Goal: Task Accomplishment & Management: Complete application form

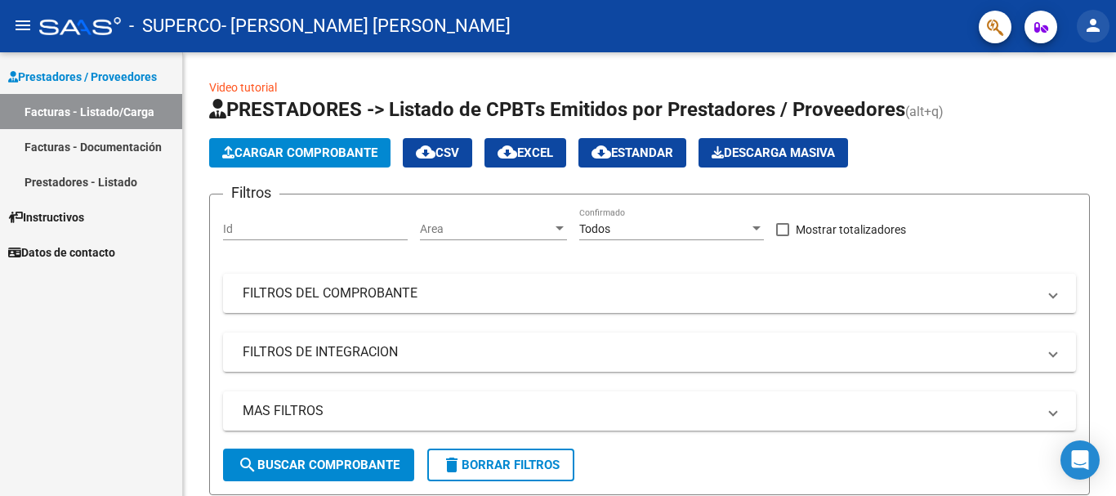
click at [1098, 29] on mat-icon "person" at bounding box center [1093, 26] width 20 height 20
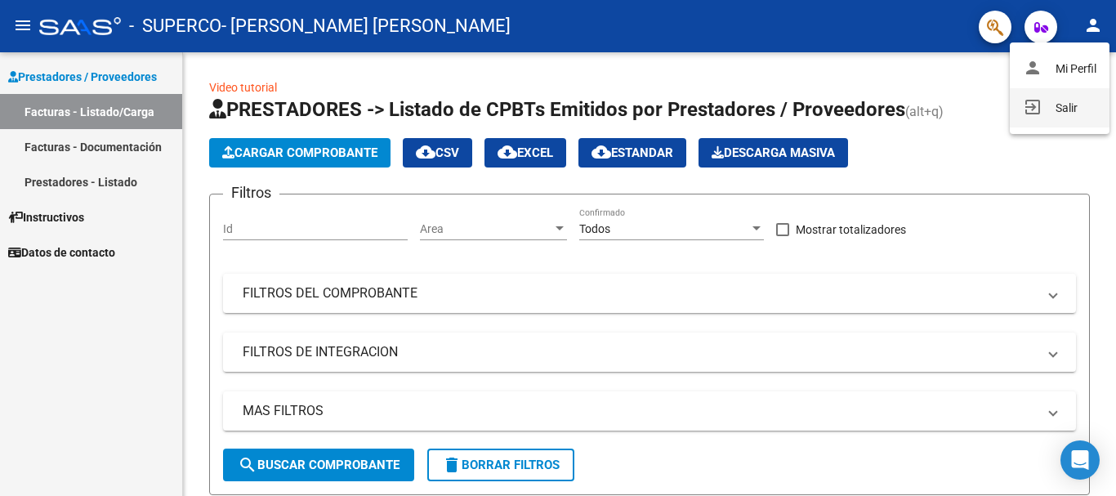
click at [1058, 110] on button "exit_to_app Salir" at bounding box center [1059, 107] width 100 height 39
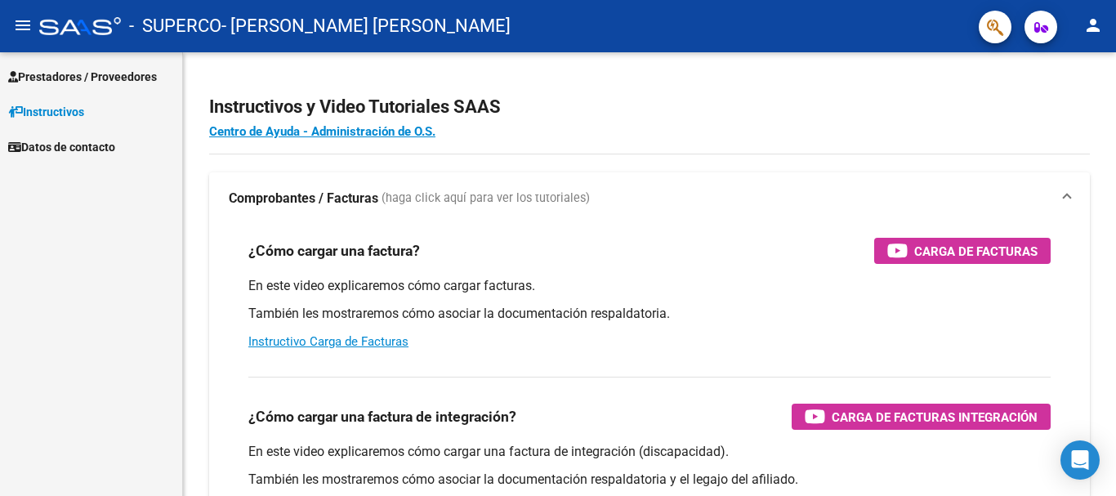
click at [157, 74] on span "Prestadores / Proveedores" at bounding box center [82, 77] width 149 height 18
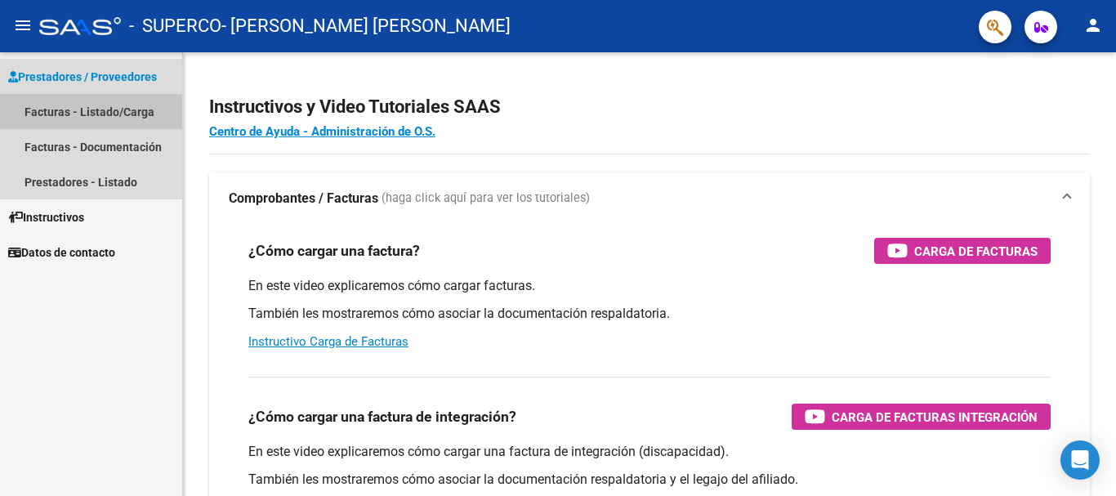
click at [158, 108] on link "Facturas - Listado/Carga" at bounding box center [91, 111] width 182 height 35
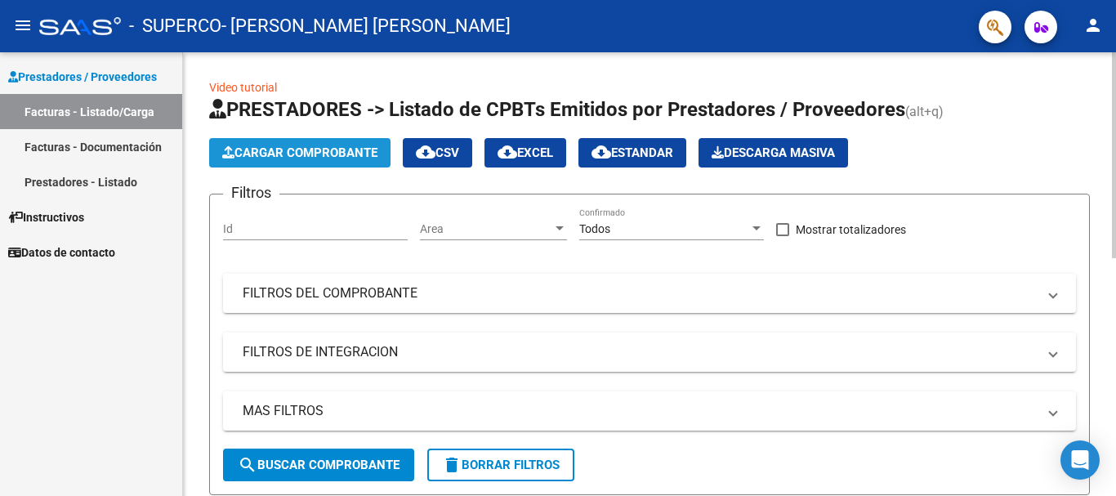
click at [264, 140] on button "Cargar Comprobante" at bounding box center [299, 152] width 181 height 29
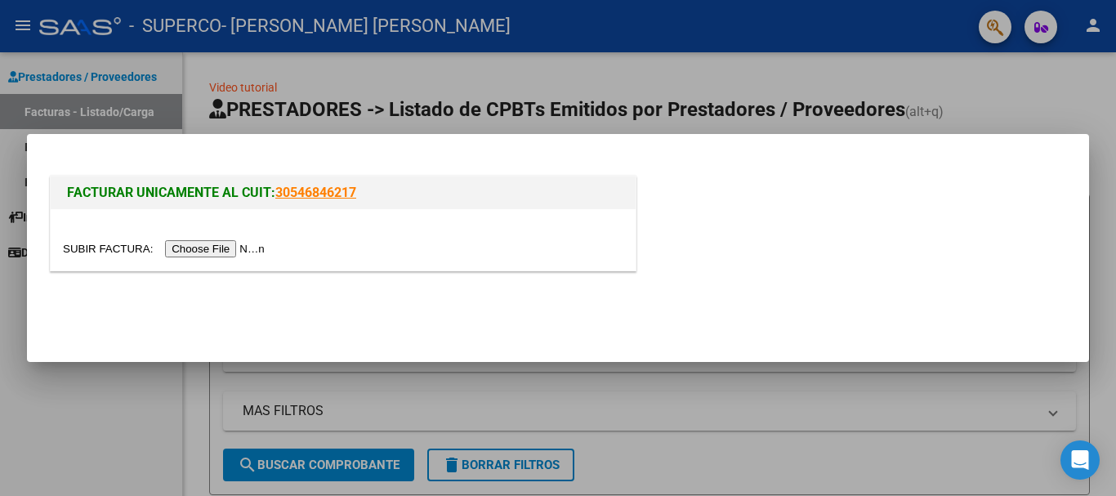
click at [221, 242] on input "file" at bounding box center [166, 248] width 207 height 17
click at [267, 247] on input "file" at bounding box center [166, 248] width 207 height 17
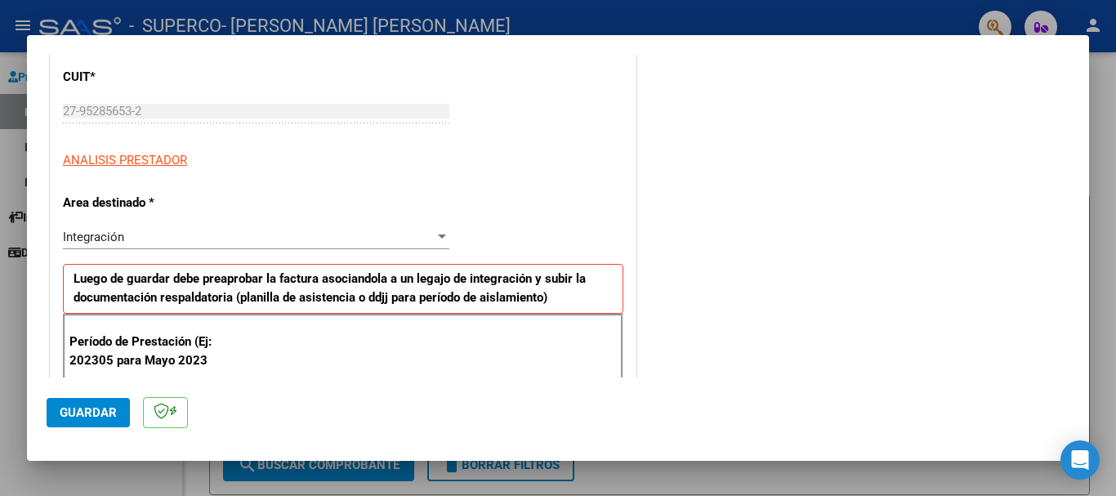
scroll to position [327, 0]
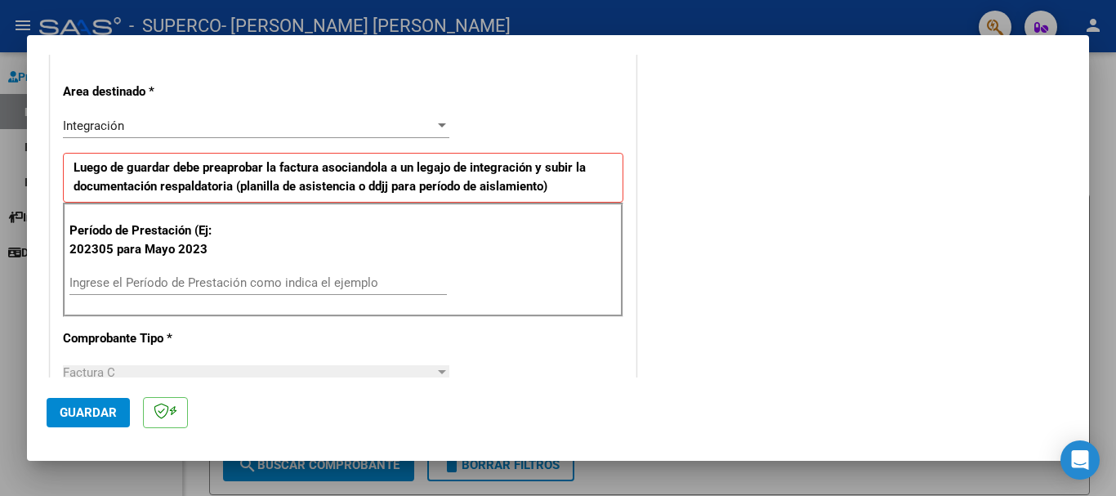
click at [369, 274] on div "Ingrese el Período de Prestación como indica el ejemplo" at bounding box center [257, 282] width 377 height 25
click at [369, 277] on input "Ingrese el Período de Prestación como indica el ejemplo" at bounding box center [257, 282] width 377 height 15
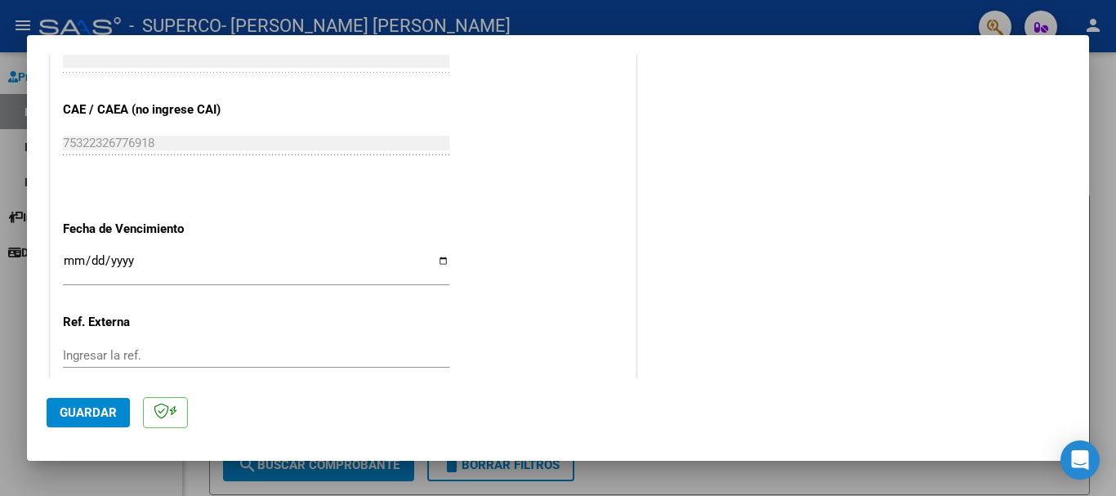
scroll to position [980, 0]
type input "202507"
click at [108, 416] on span "Guardar" at bounding box center [88, 412] width 57 height 15
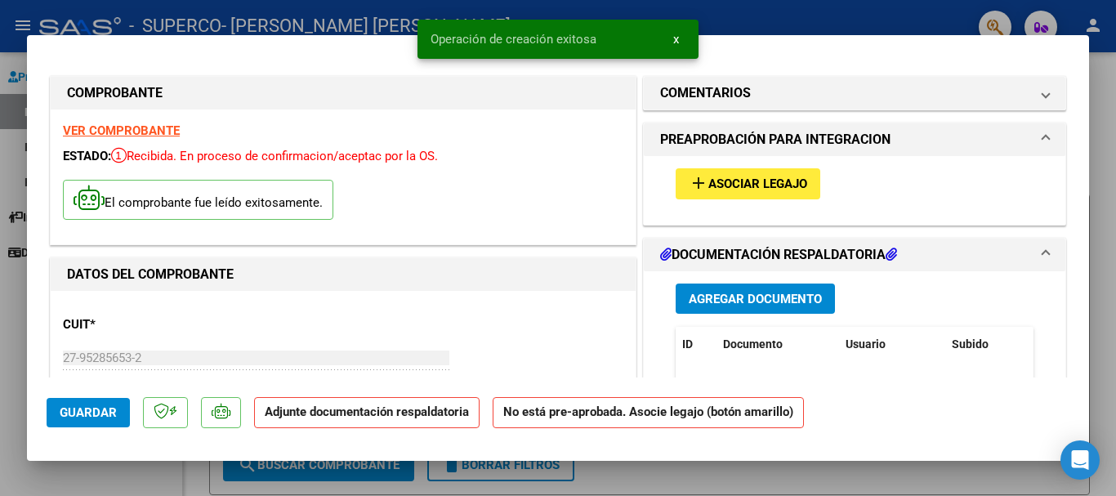
click at [782, 187] on span "Asociar Legajo" at bounding box center [757, 184] width 99 height 15
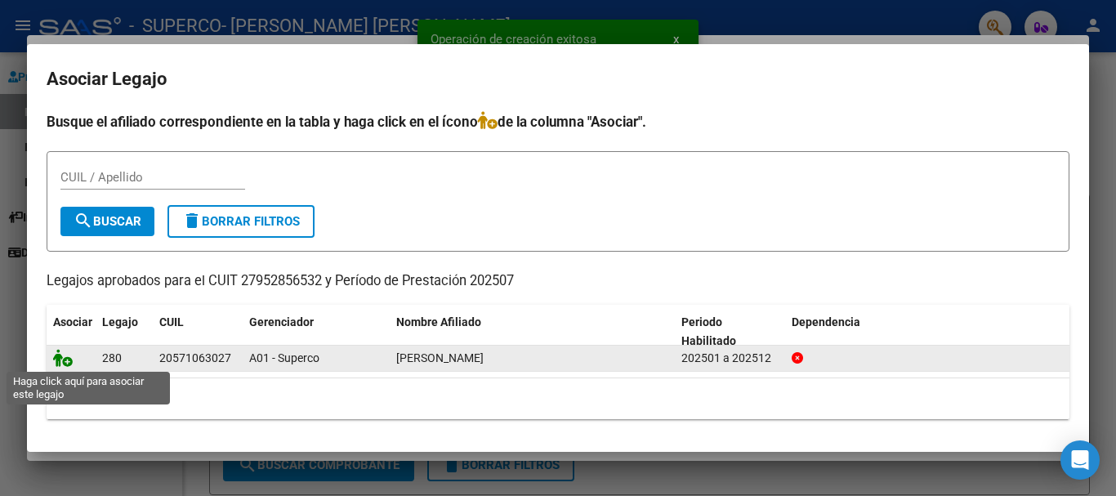
click at [70, 364] on icon at bounding box center [63, 358] width 20 height 18
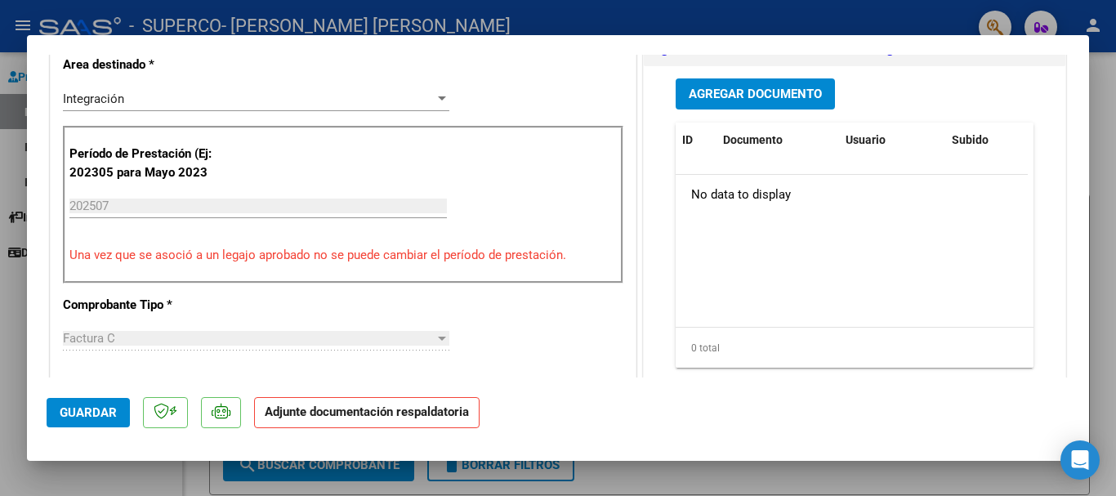
scroll to position [245, 0]
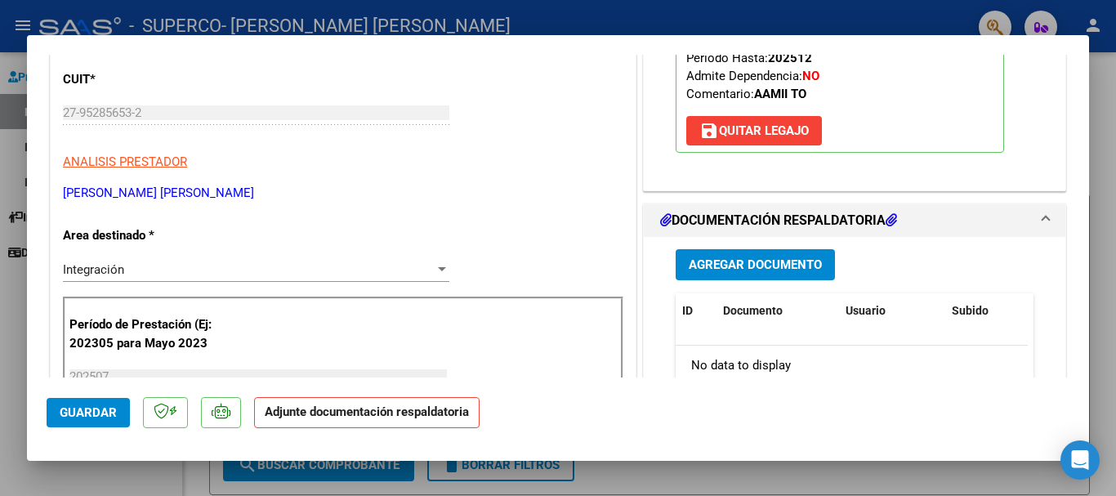
click at [737, 264] on span "Agregar Documento" at bounding box center [754, 265] width 133 height 15
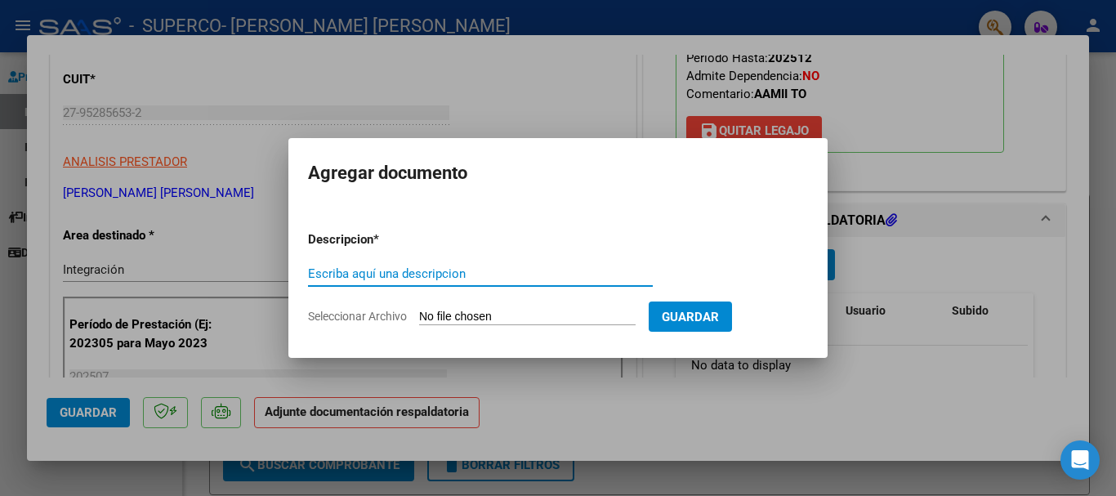
click at [554, 302] on form "Descripcion * Escriba aquí una descripcion Seleccionar Archivo Guardar" at bounding box center [558, 277] width 500 height 119
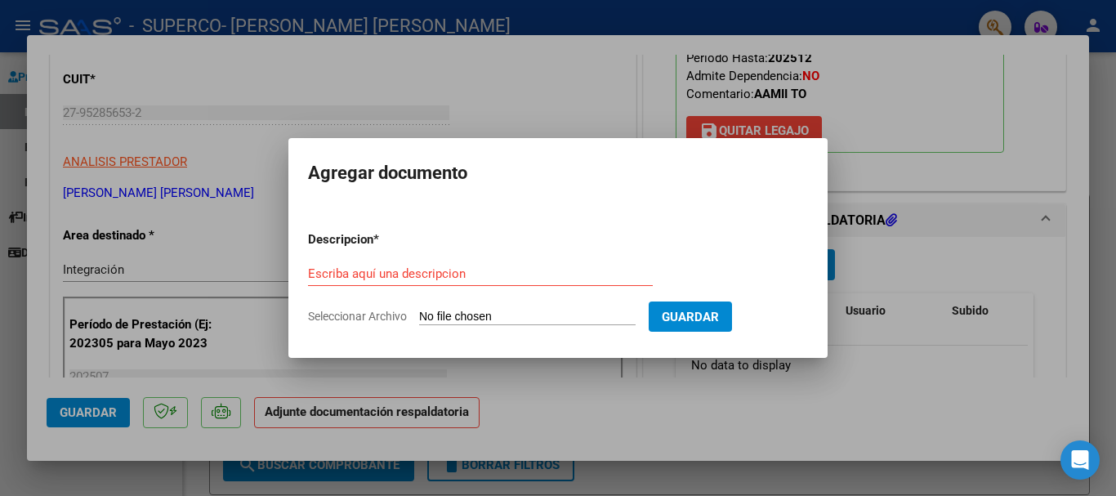
click at [556, 321] on input "Seleccionar Archivo" at bounding box center [527, 318] width 216 height 16
type input "C:\fakepath\[PERSON_NAME] - TO [DATE].pdf"
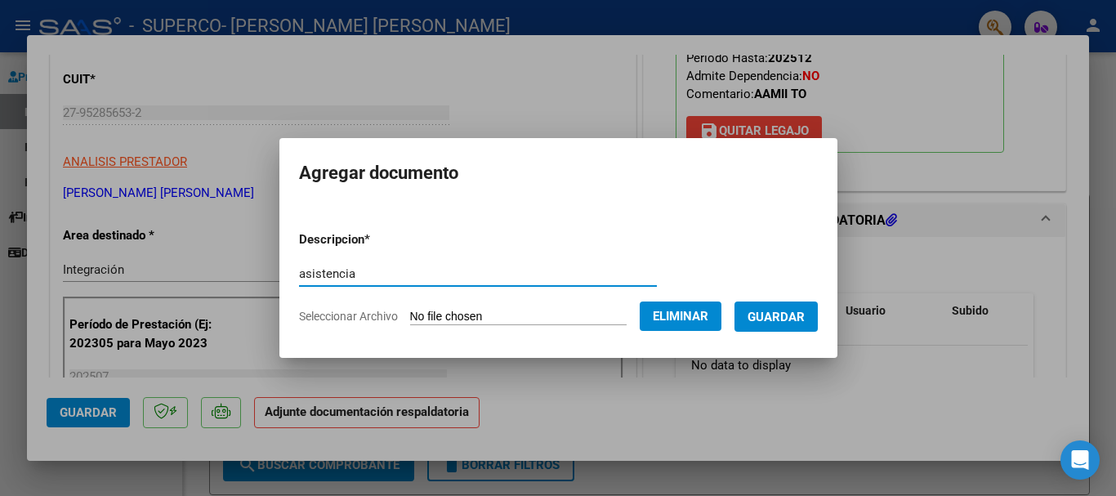
click at [448, 264] on div "asistencia Escriba aquí una descripcion" at bounding box center [478, 273] width 358 height 25
type input "asistencia"
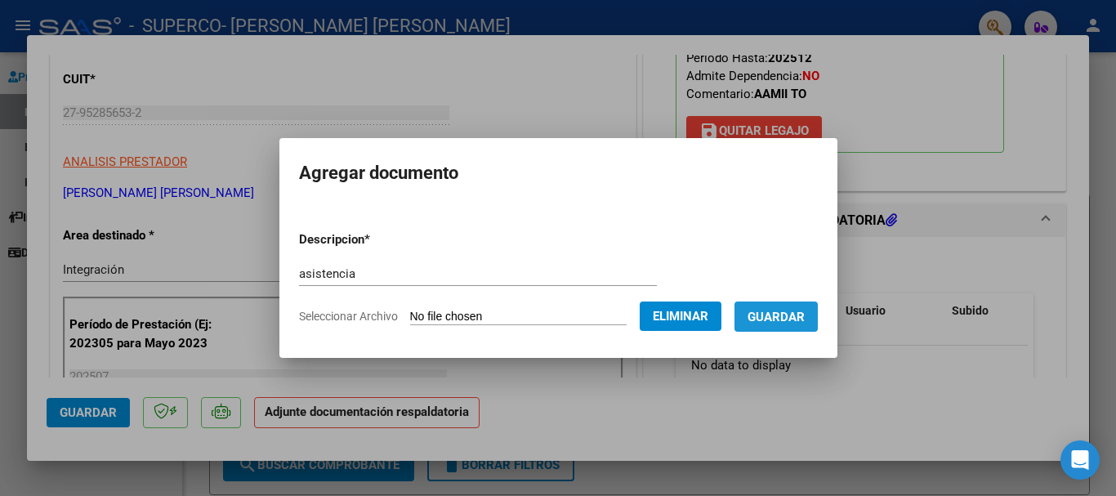
click at [801, 322] on span "Guardar" at bounding box center [775, 317] width 57 height 15
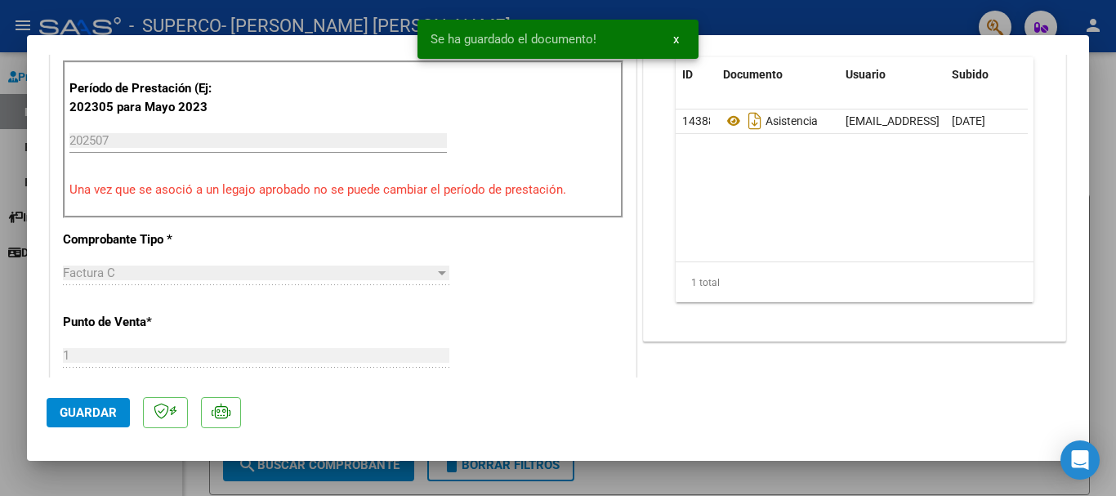
scroll to position [490, 0]
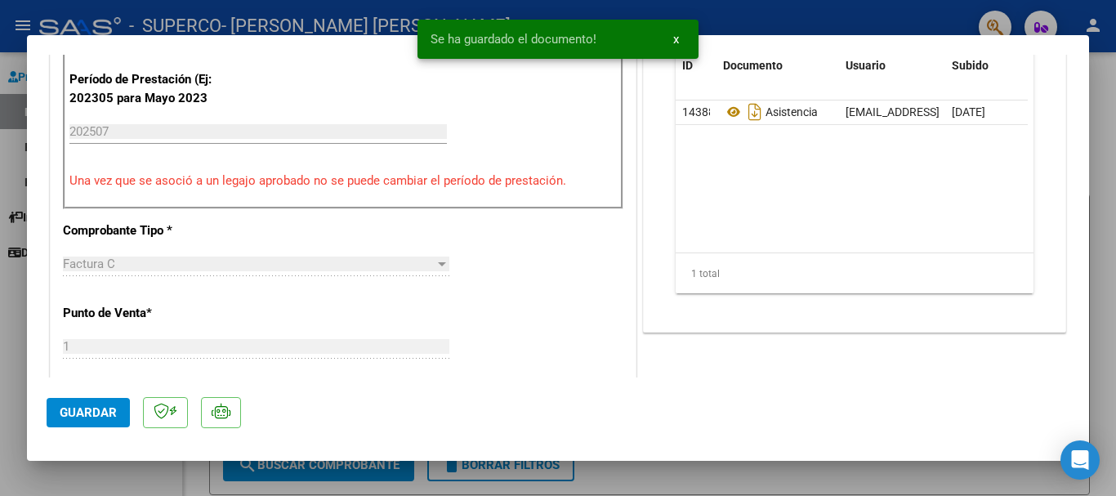
click at [707, 391] on mat-dialog-actions "Guardar" at bounding box center [558, 409] width 1023 height 65
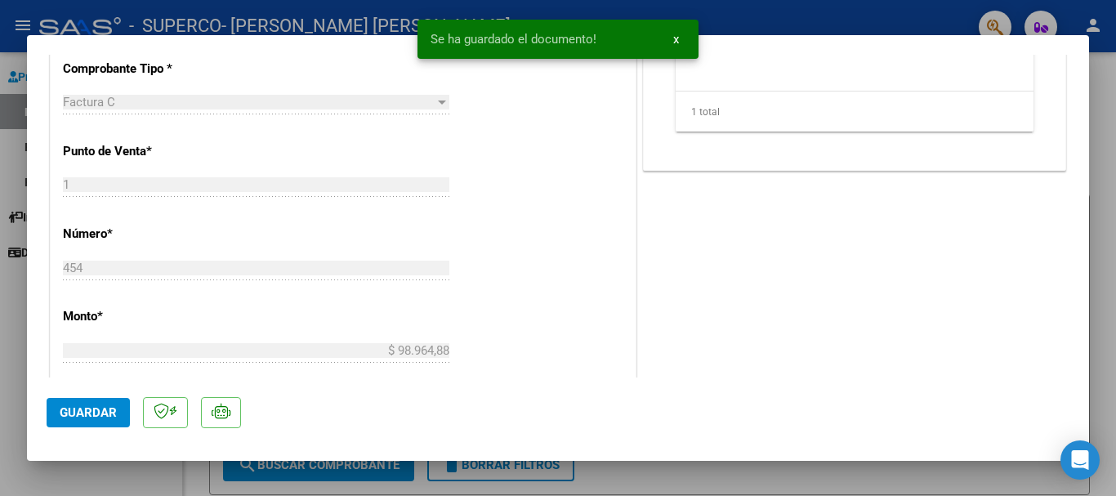
scroll to position [653, 0]
click at [813, 474] on div at bounding box center [558, 248] width 1116 height 496
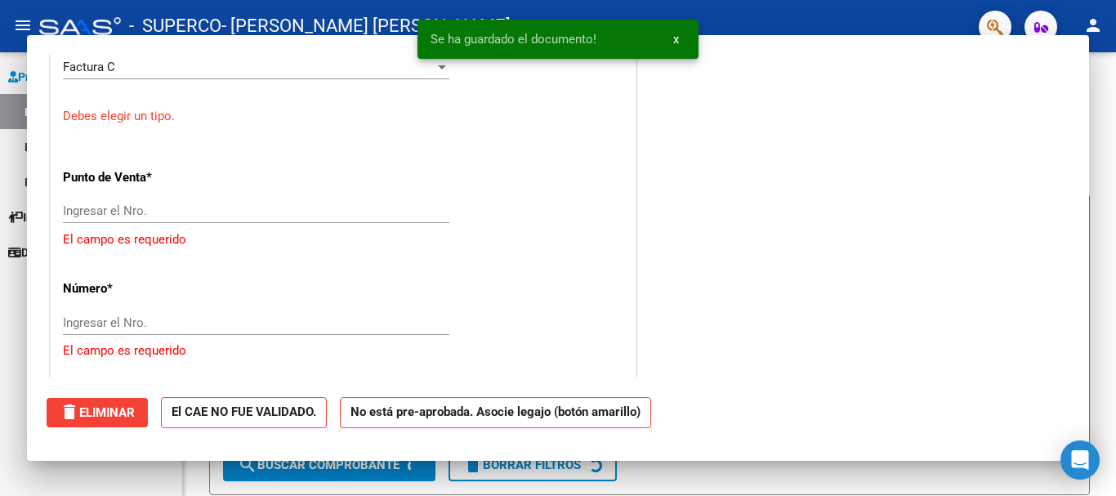
scroll to position [0, 0]
